Goal: Task Accomplishment & Management: Manage account settings

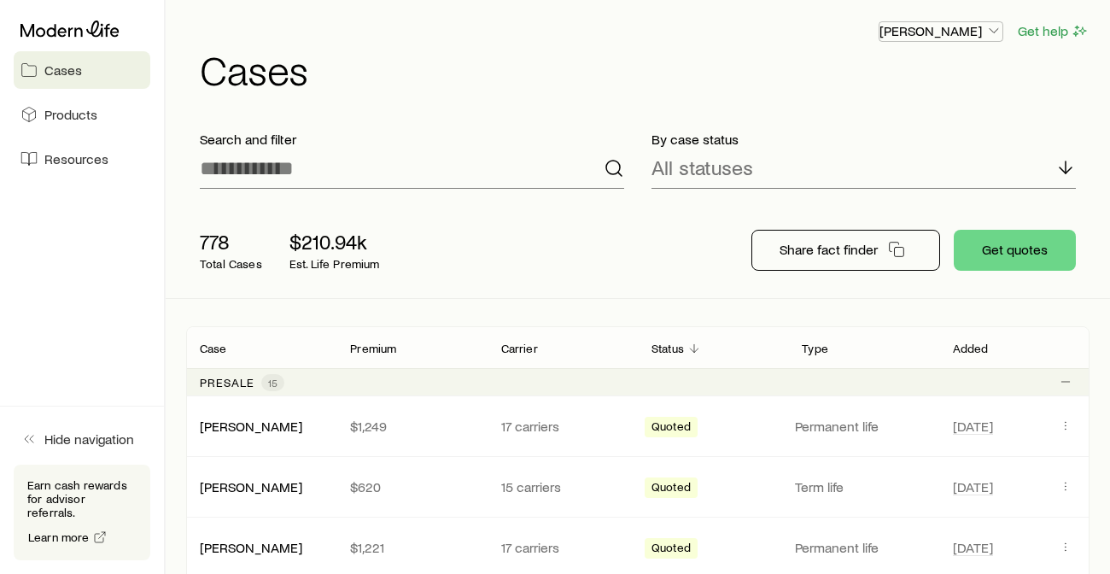
click at [994, 27] on icon "button" at bounding box center [993, 30] width 17 height 17
click at [944, 71] on span "Licenses and contracts" at bounding box center [907, 77] width 140 height 17
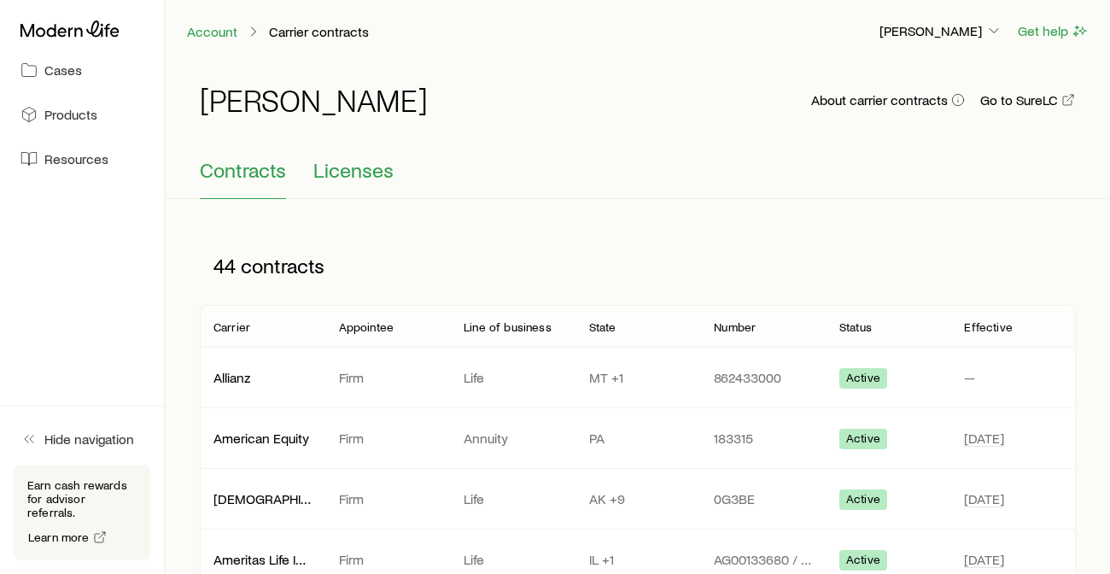
click at [356, 172] on span "Licenses" at bounding box center [353, 170] width 80 height 24
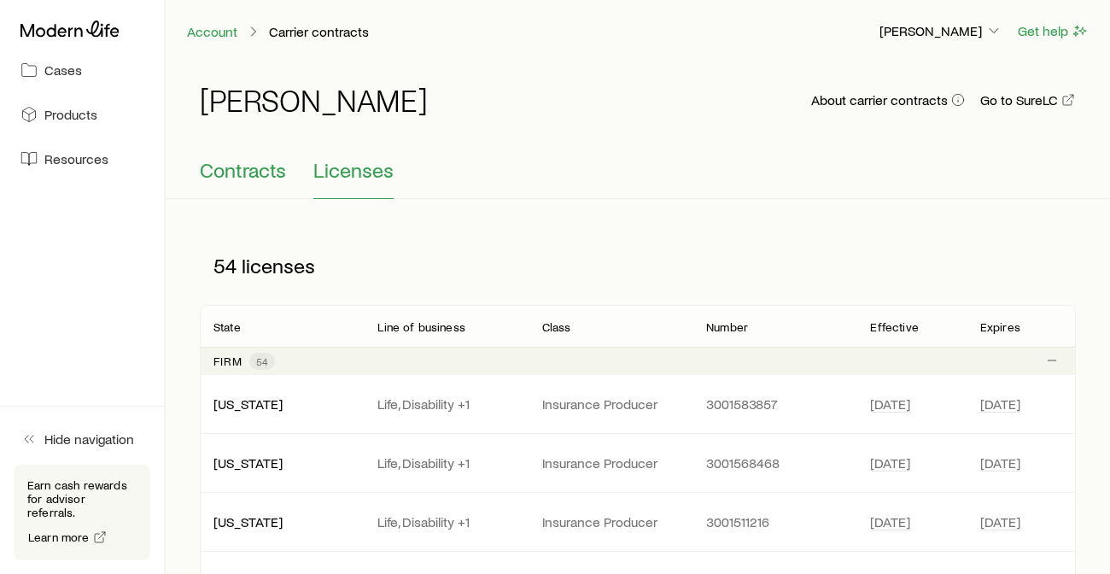
click at [248, 170] on span "Contracts" at bounding box center [243, 170] width 86 height 24
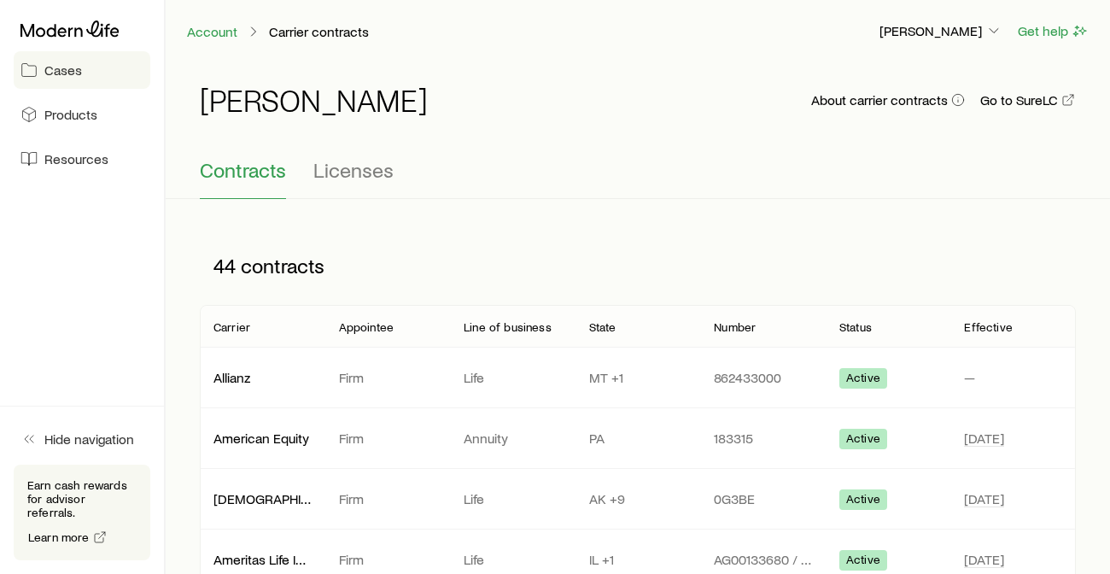
click at [70, 73] on span "Cases" at bounding box center [63, 69] width 38 height 17
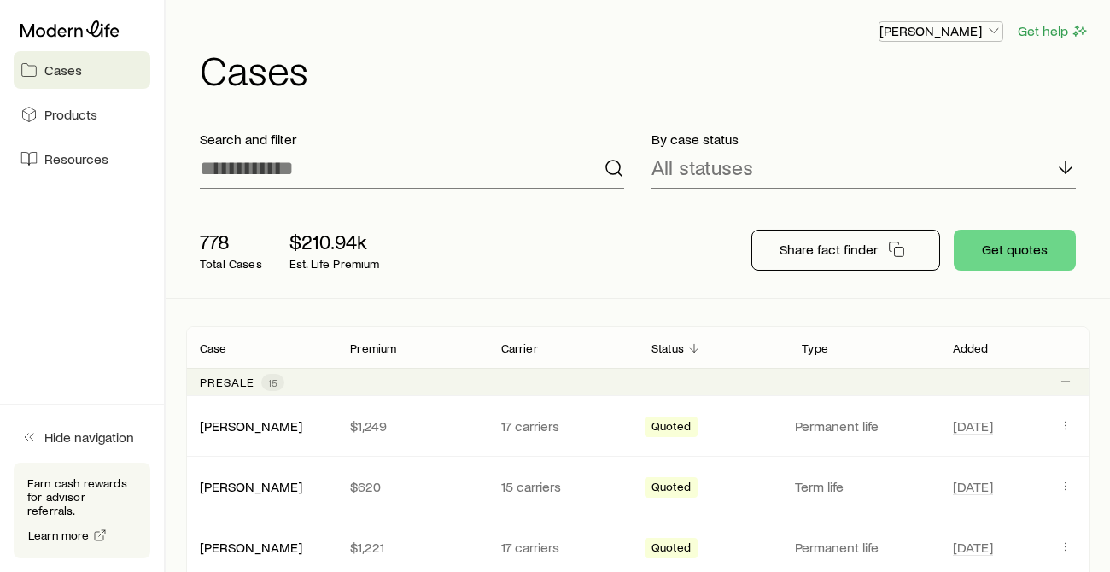
click at [991, 32] on icon "button" at bounding box center [993, 30] width 17 height 17
click at [70, 113] on span "Products" at bounding box center [70, 114] width 53 height 17
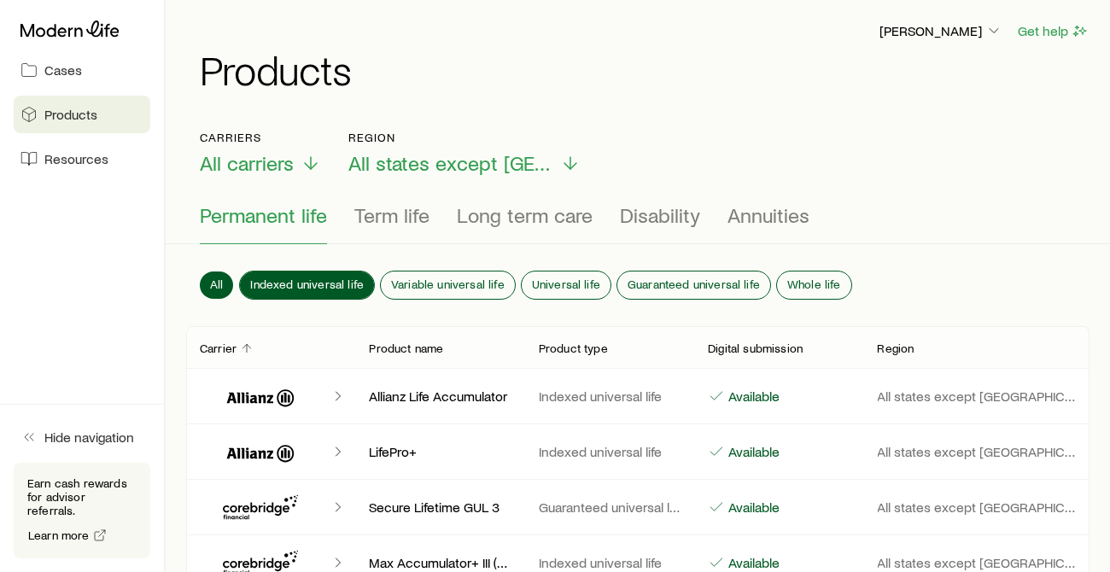
click at [329, 278] on span "Indexed universal life" at bounding box center [307, 285] width 114 height 14
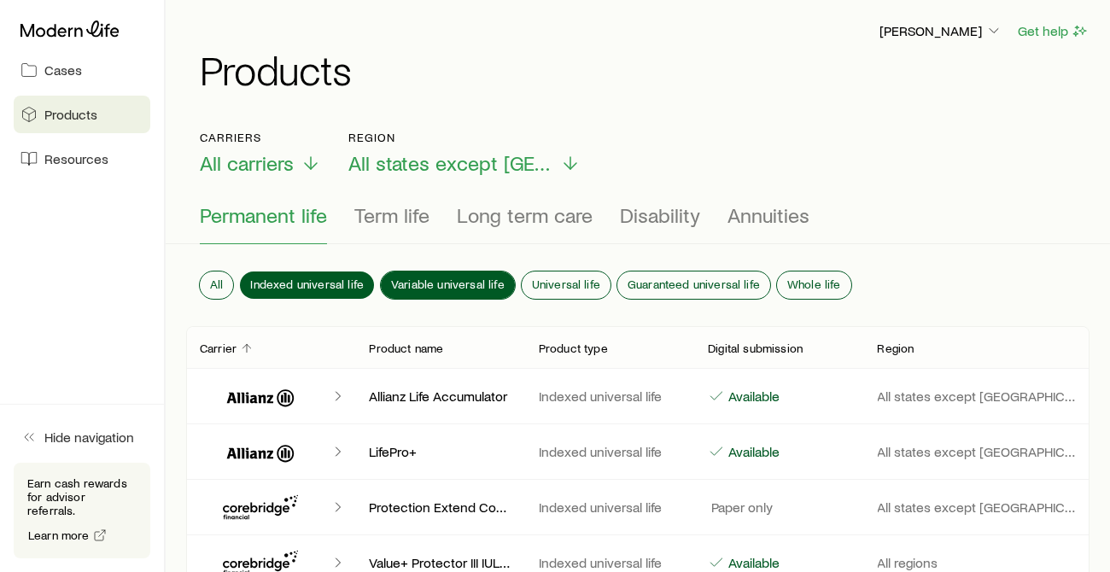
click at [414, 278] on span "Variable universal life" at bounding box center [448, 285] width 114 height 14
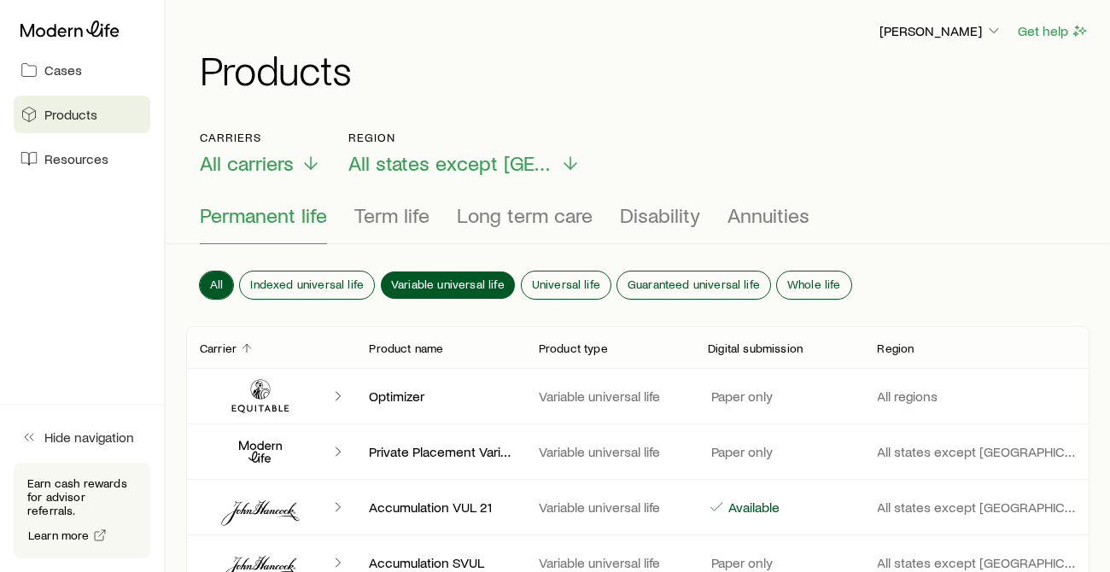
click at [215, 278] on span "All" at bounding box center [216, 285] width 13 height 14
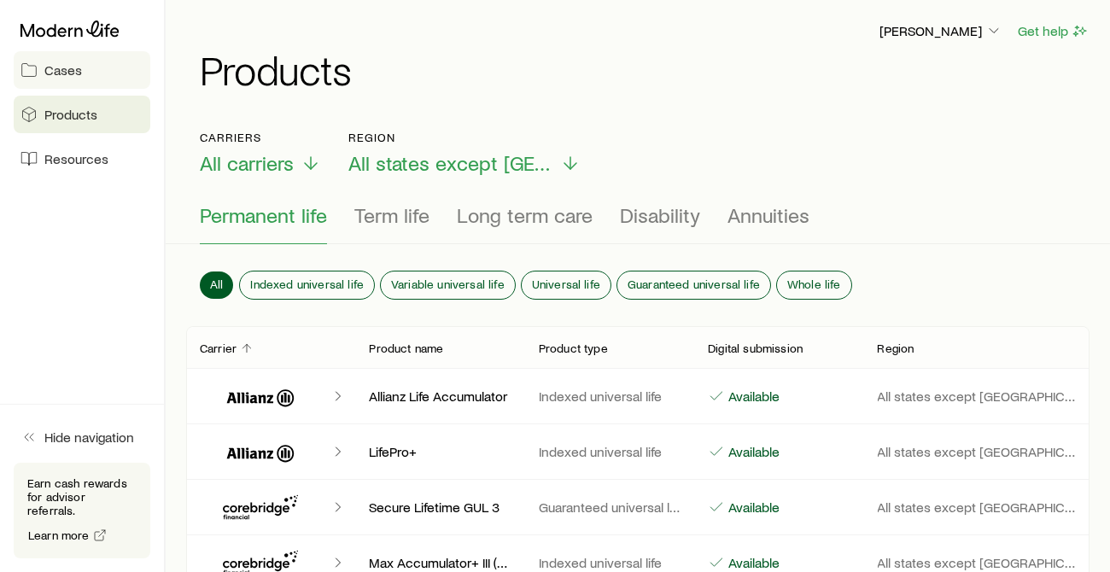
click at [45, 72] on span "Cases" at bounding box center [63, 69] width 38 height 17
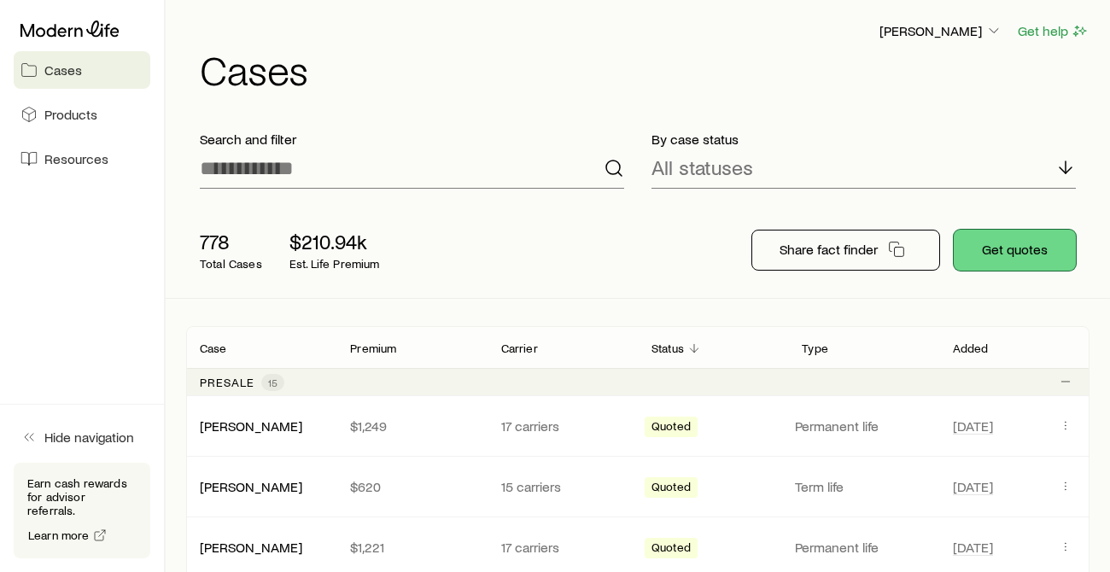
click at [1014, 254] on button "Get quotes" at bounding box center [1015, 250] width 122 height 41
click at [998, 242] on button "Get quotes" at bounding box center [1015, 250] width 122 height 41
click at [233, 424] on link "[PERSON_NAME]" at bounding box center [252, 425] width 102 height 16
click at [990, 27] on icon "button" at bounding box center [993, 30] width 17 height 17
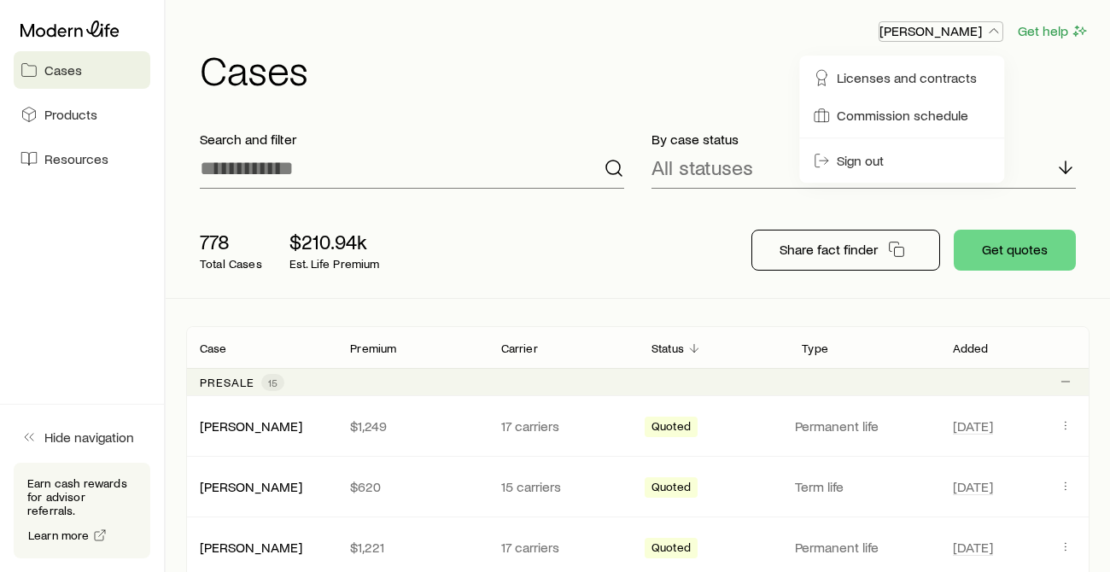
click at [990, 28] on icon "button" at bounding box center [993, 30] width 17 height 17
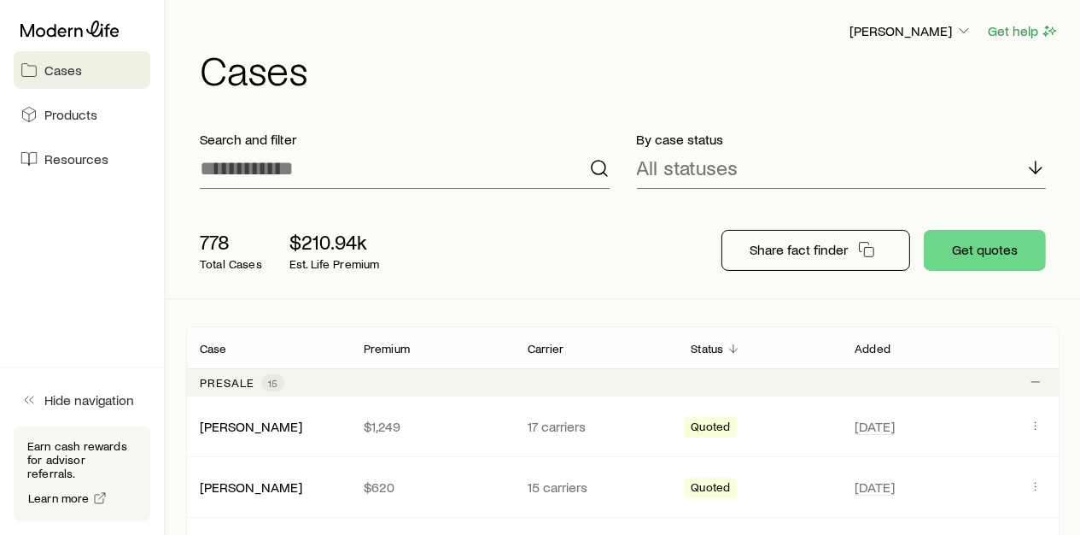
drag, startPoint x: 1045, startPoint y: 60, endPoint x: 1042, endPoint y: 51, distance: 9.2
click at [1046, 60] on h1 "Cases" at bounding box center [630, 69] width 860 height 41
